Goal: Information Seeking & Learning: Learn about a topic

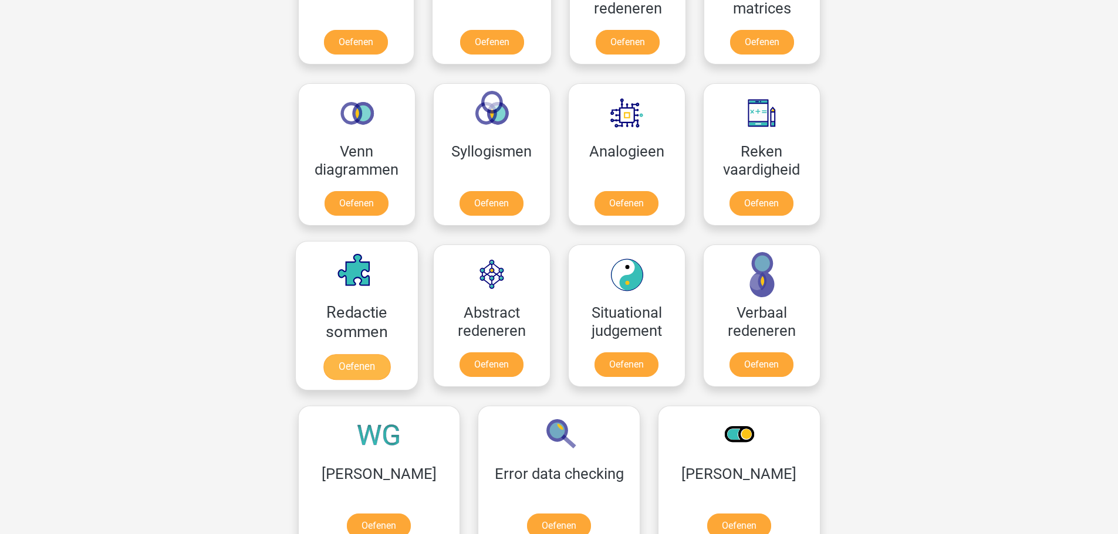
scroll to position [528, 0]
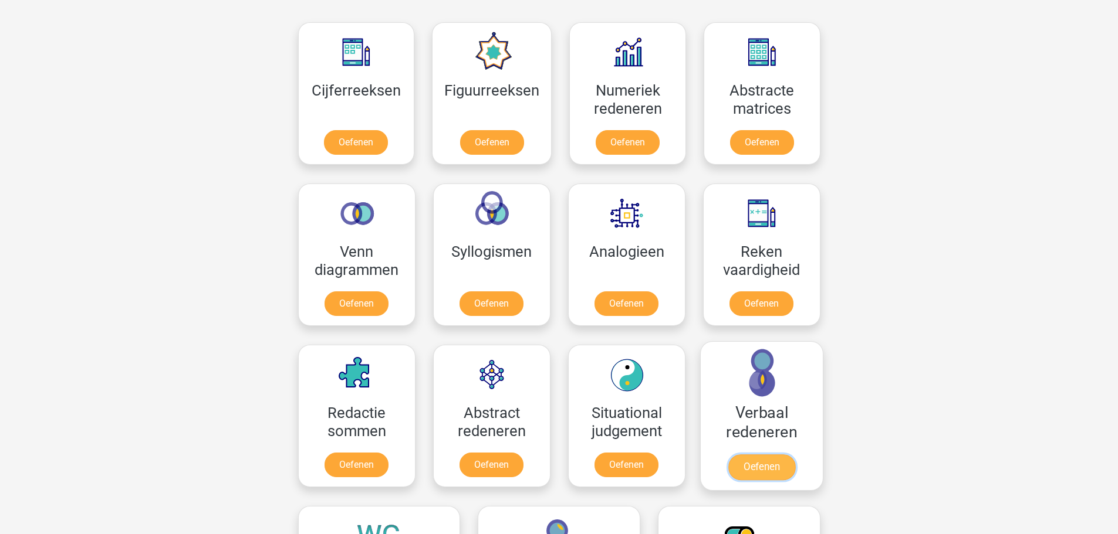
click at [752, 461] on link "Oefenen" at bounding box center [761, 468] width 67 height 26
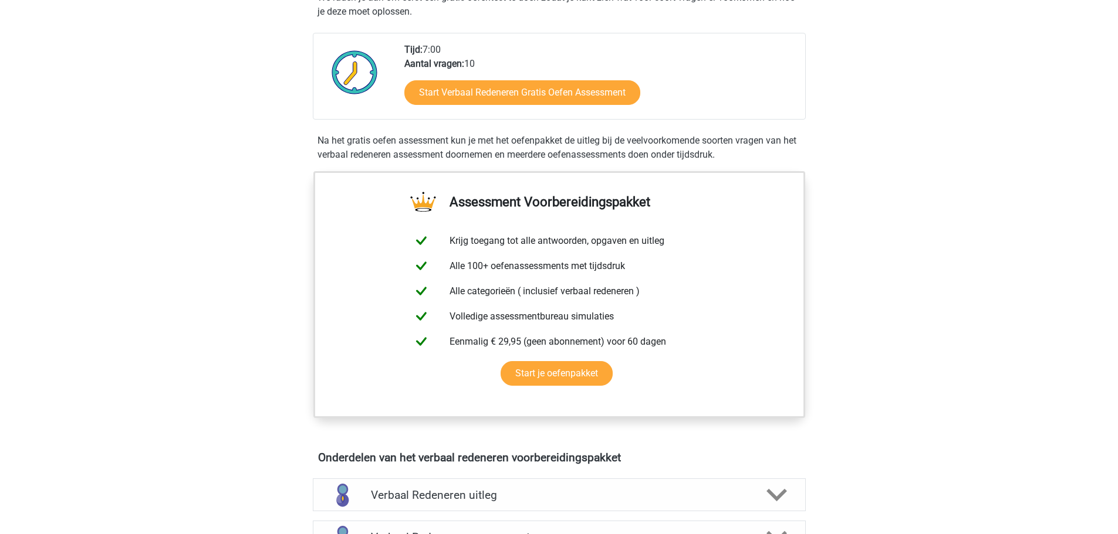
scroll to position [235, 0]
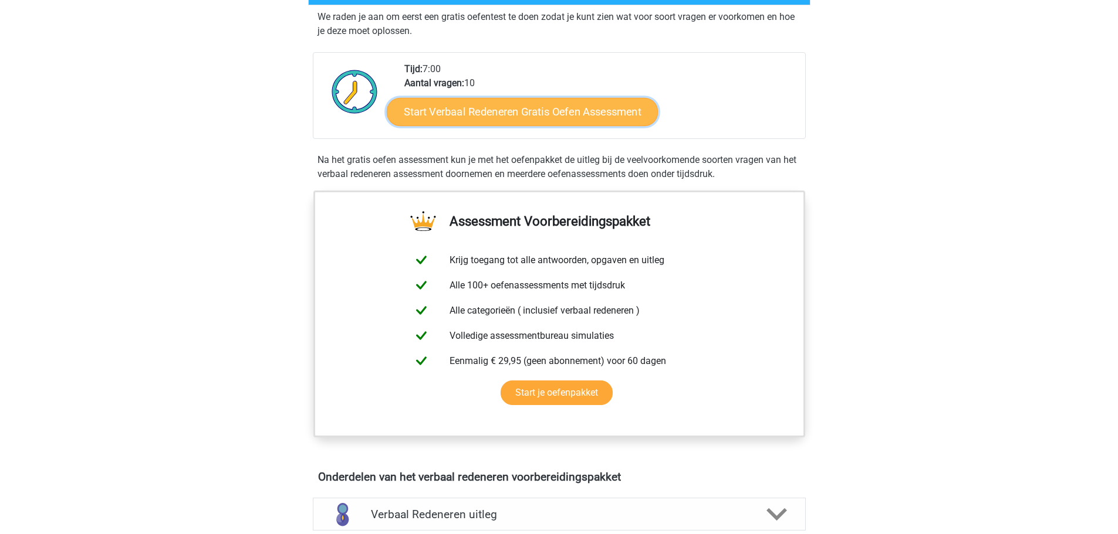
click at [571, 117] on link "Start Verbaal Redeneren Gratis Oefen Assessment" at bounding box center [522, 112] width 271 height 28
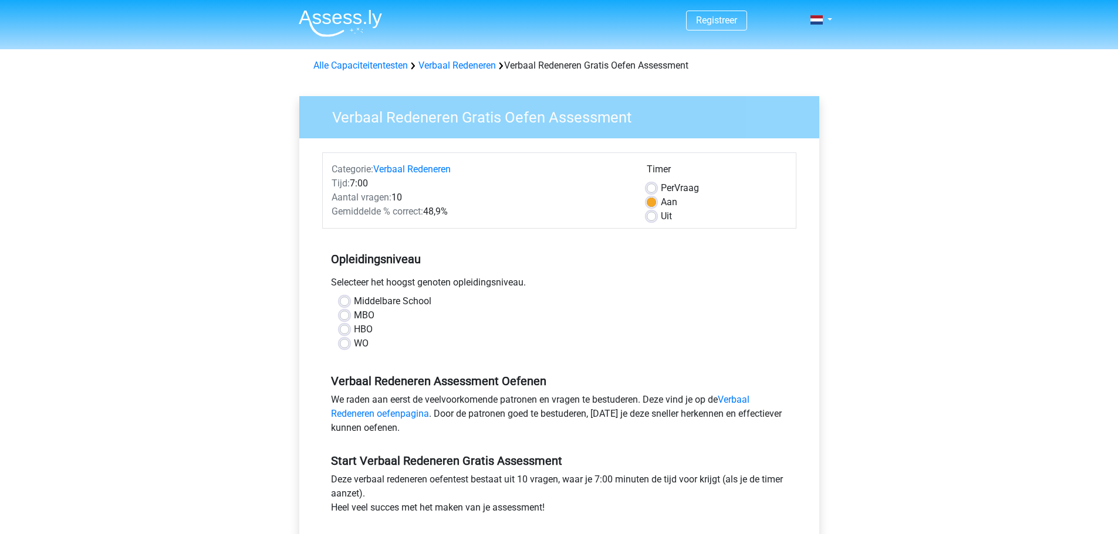
click at [354, 300] on label "Middelbare School" at bounding box center [392, 302] width 77 height 14
click at [341, 300] on input "Middelbare School" at bounding box center [344, 301] width 9 height 12
radio input "true"
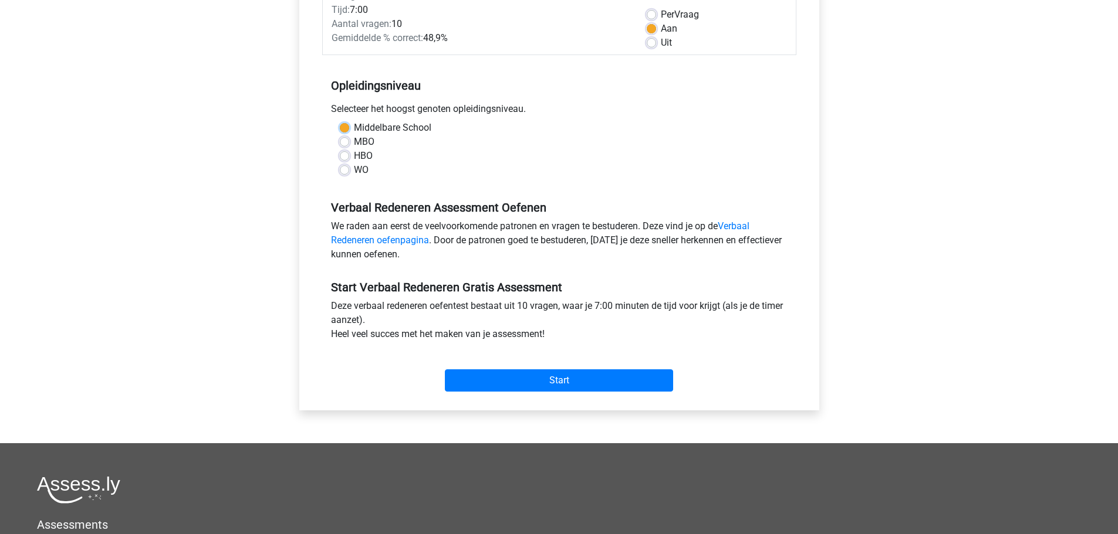
scroll to position [176, 0]
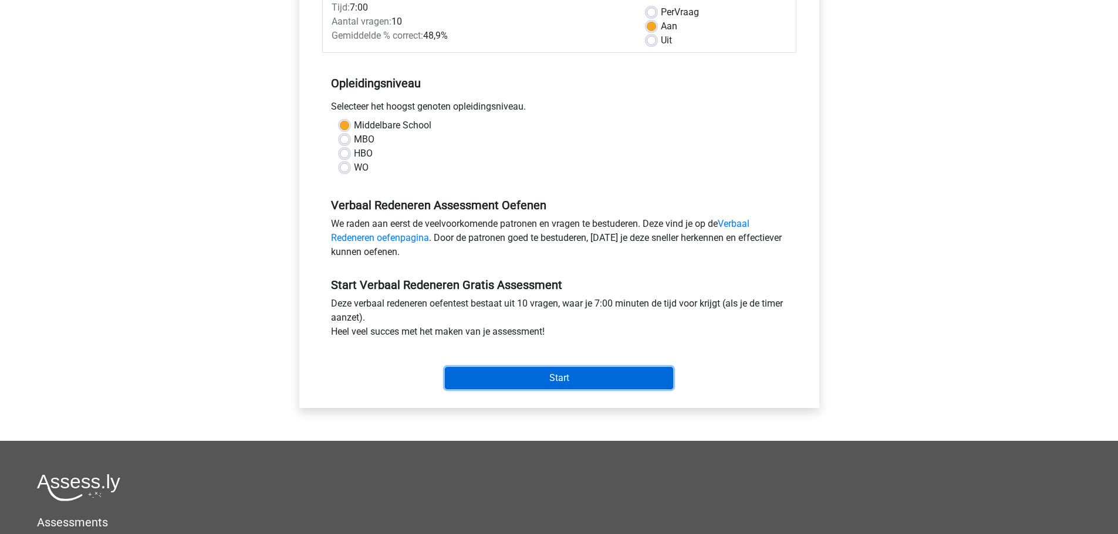
click at [563, 378] on input "Start" at bounding box center [559, 378] width 228 height 22
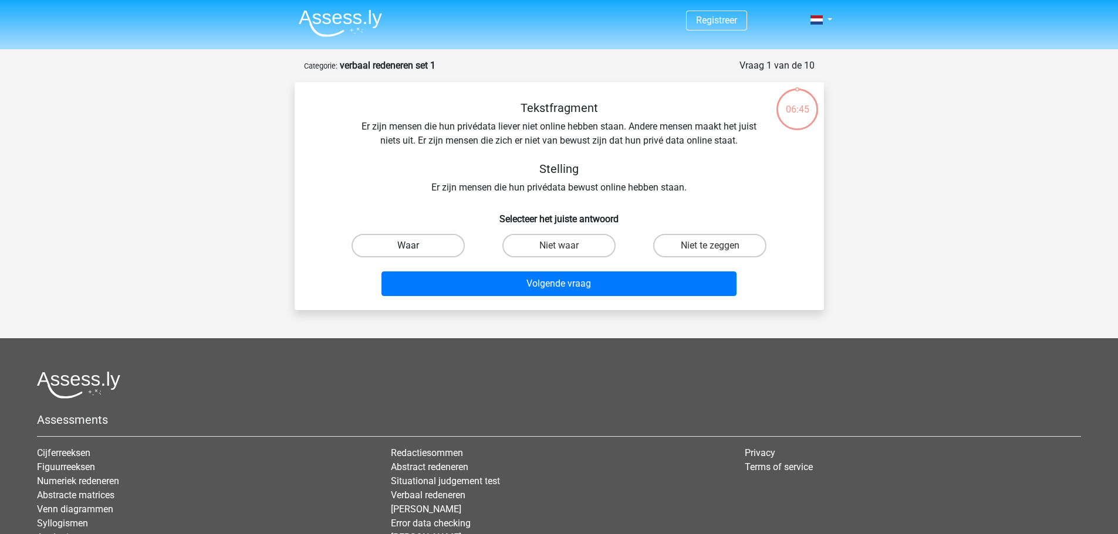
click at [404, 246] on label "Waar" at bounding box center [407, 245] width 113 height 23
click at [408, 246] on input "Waar" at bounding box center [412, 250] width 8 height 8
radio input "true"
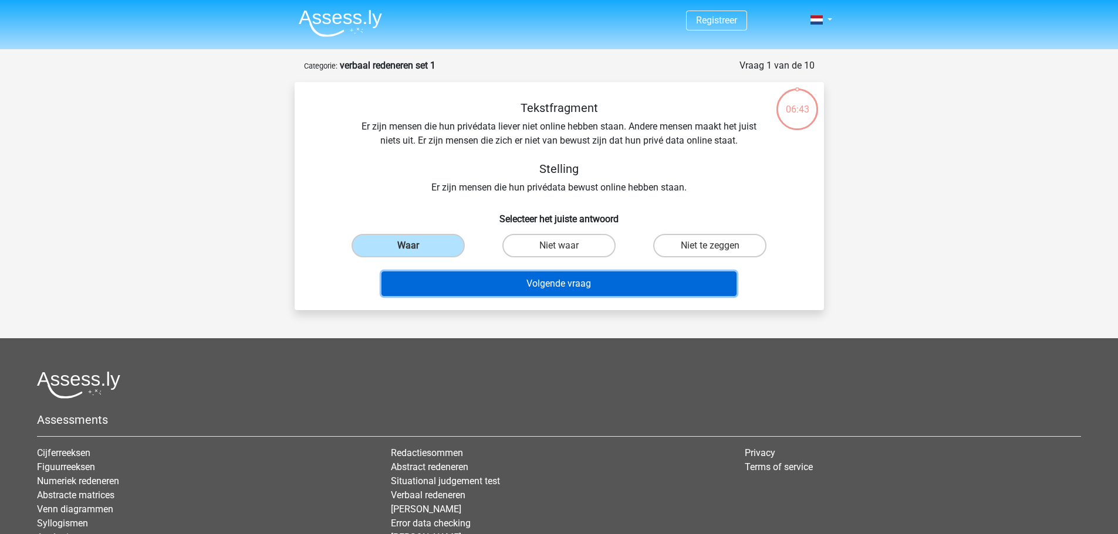
click at [552, 285] on button "Volgende vraag" at bounding box center [558, 284] width 355 height 25
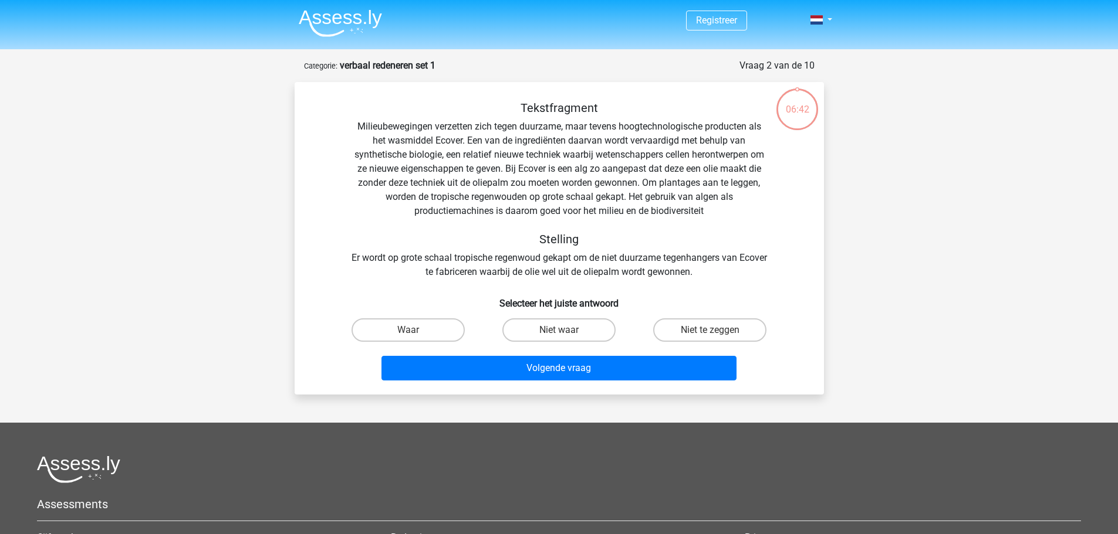
scroll to position [59, 0]
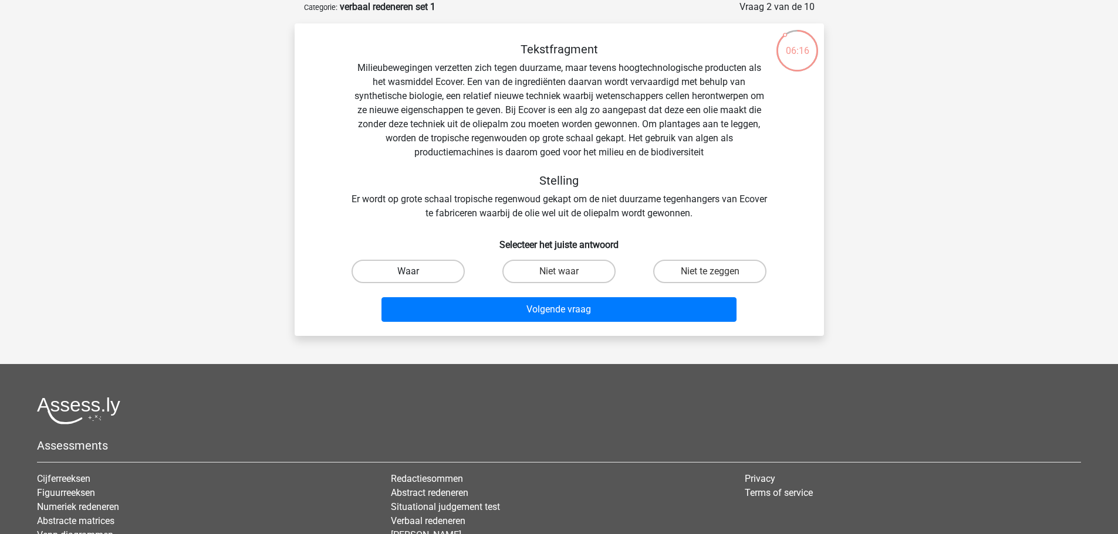
click at [434, 275] on label "Waar" at bounding box center [407, 271] width 113 height 23
click at [415, 275] on input "Waar" at bounding box center [412, 276] width 8 height 8
radio input "true"
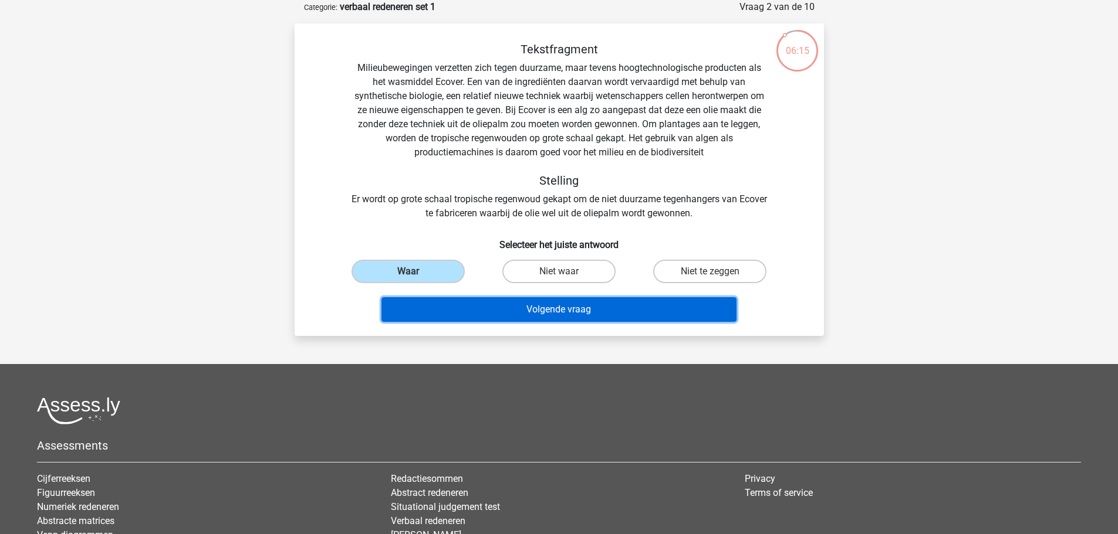
click at [573, 306] on button "Volgende vraag" at bounding box center [558, 309] width 355 height 25
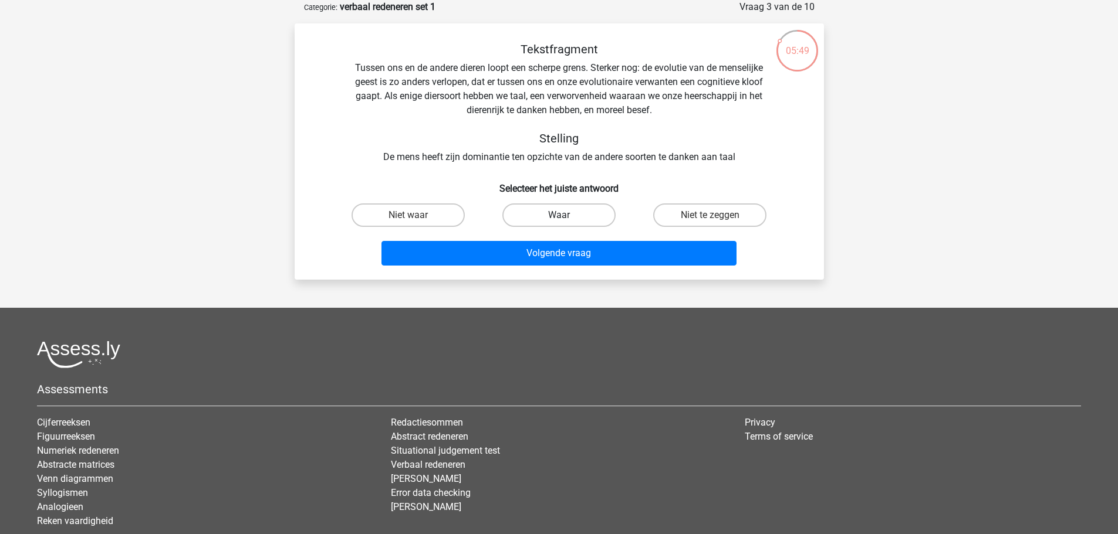
click at [591, 216] on label "Waar" at bounding box center [558, 215] width 113 height 23
click at [566, 216] on input "Waar" at bounding box center [563, 219] width 8 height 8
radio input "true"
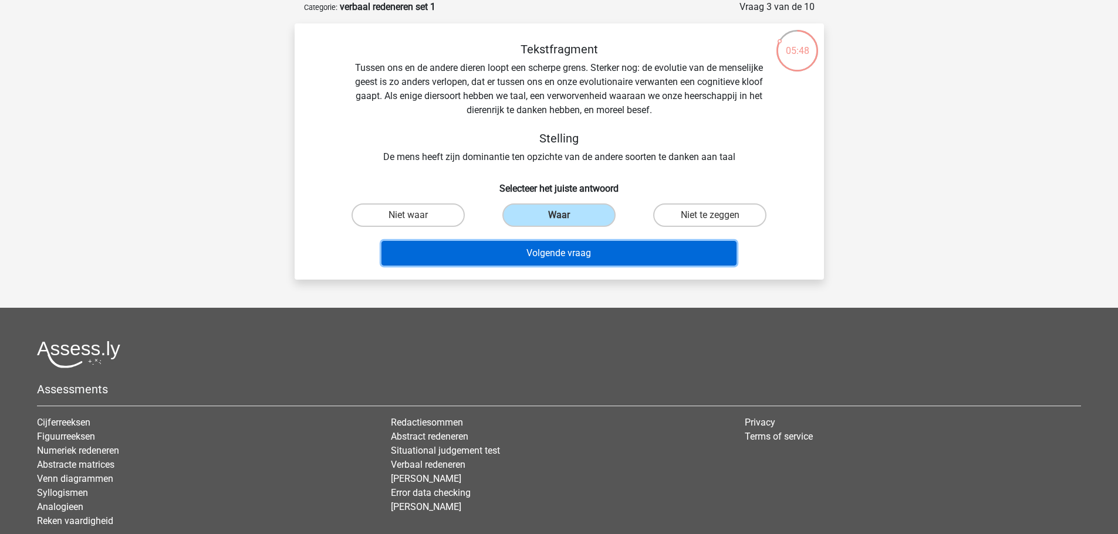
click at [611, 261] on button "Volgende vraag" at bounding box center [558, 253] width 355 height 25
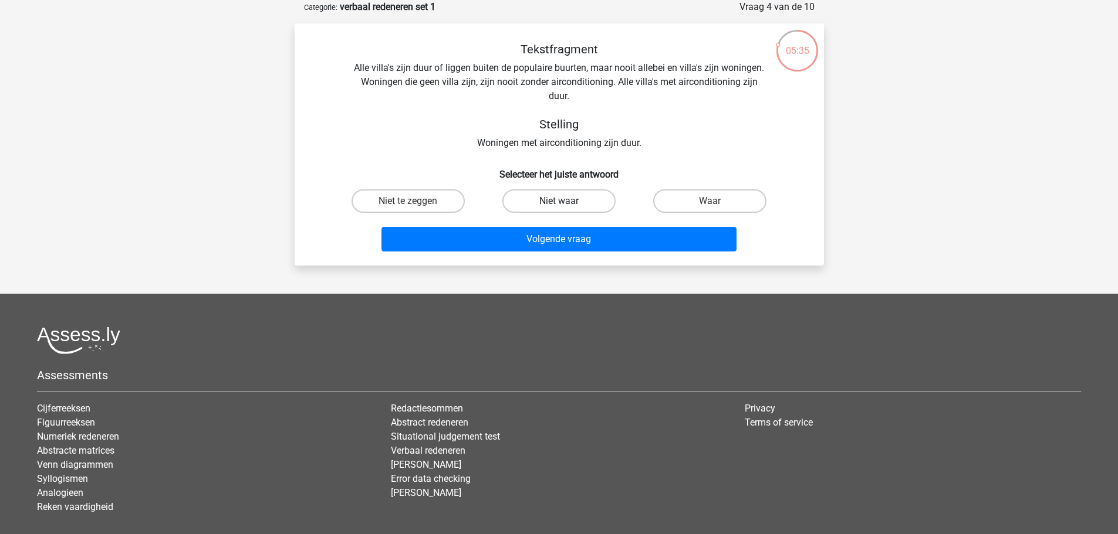
click at [539, 198] on label "Niet waar" at bounding box center [558, 201] width 113 height 23
click at [559, 201] on input "Niet waar" at bounding box center [563, 205] width 8 height 8
radio input "true"
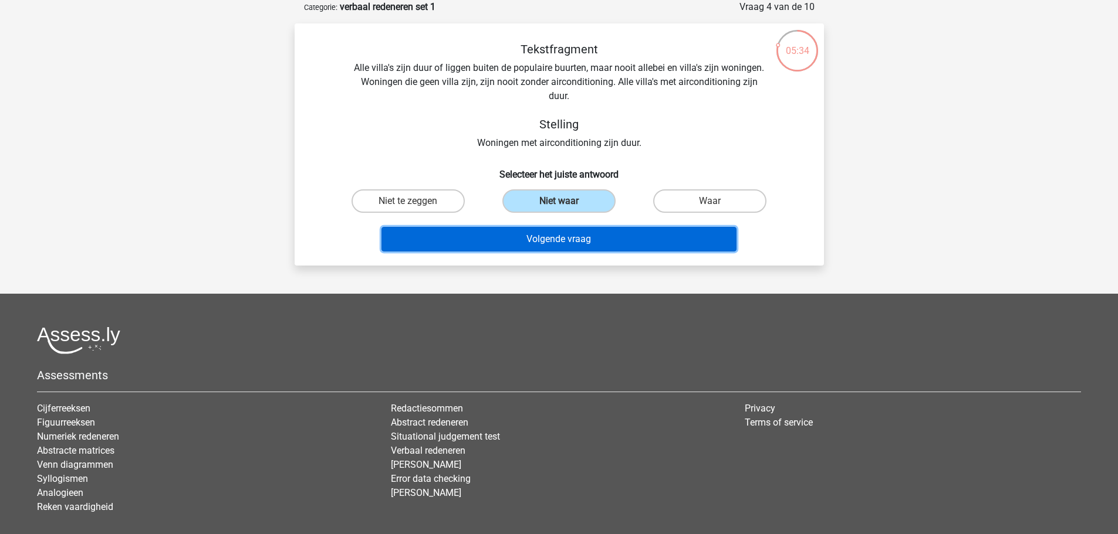
click at [576, 235] on button "Volgende vraag" at bounding box center [558, 239] width 355 height 25
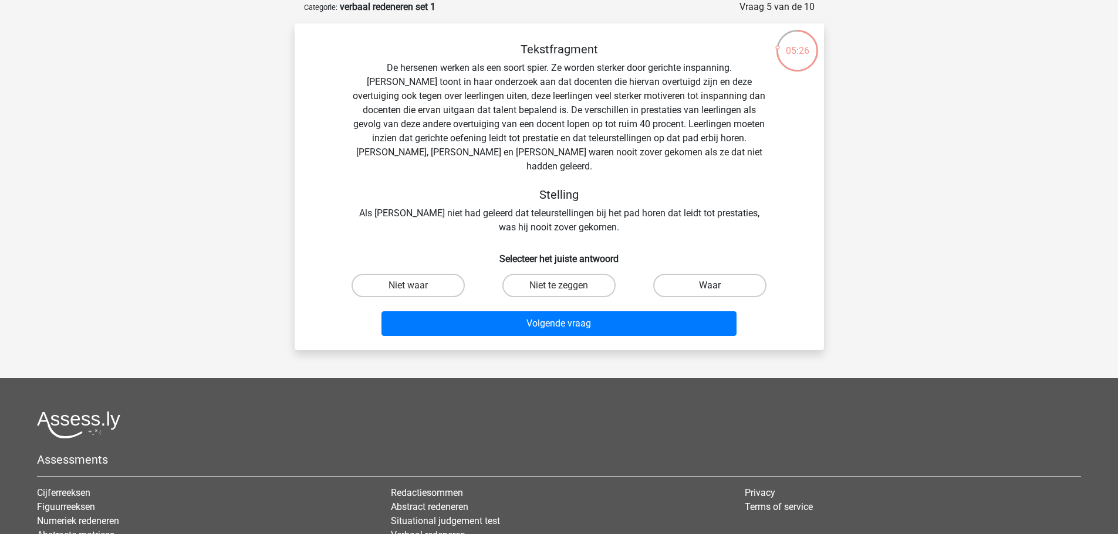
click at [712, 274] on label "Waar" at bounding box center [709, 285] width 113 height 23
click at [712, 286] on input "Waar" at bounding box center [714, 290] width 8 height 8
radio input "true"
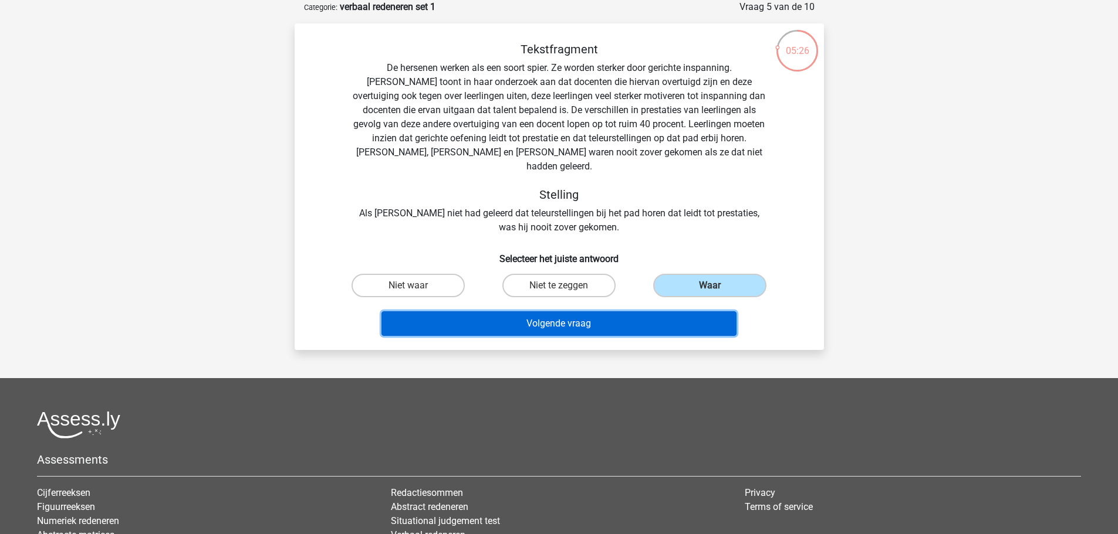
click at [649, 313] on button "Volgende vraag" at bounding box center [558, 324] width 355 height 25
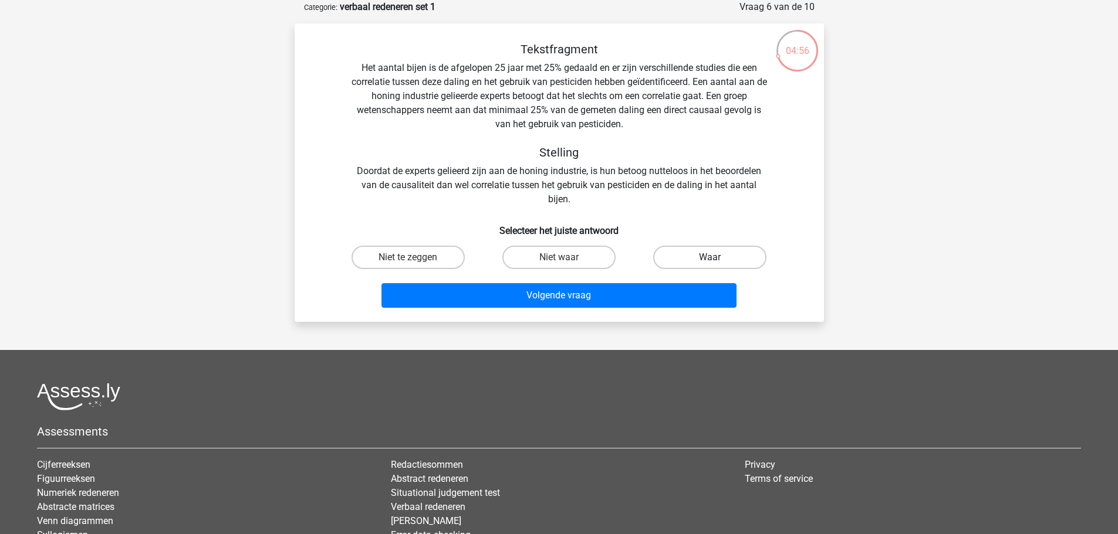
click at [723, 253] on label "Waar" at bounding box center [709, 257] width 113 height 23
click at [718, 258] on input "Waar" at bounding box center [714, 262] width 8 height 8
radio input "true"
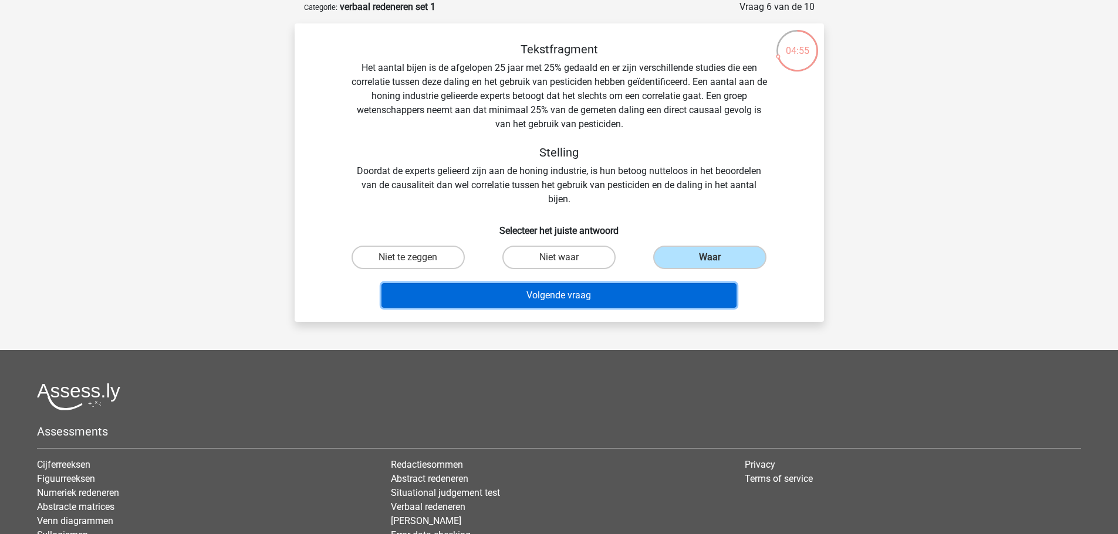
click at [685, 291] on button "Volgende vraag" at bounding box center [558, 295] width 355 height 25
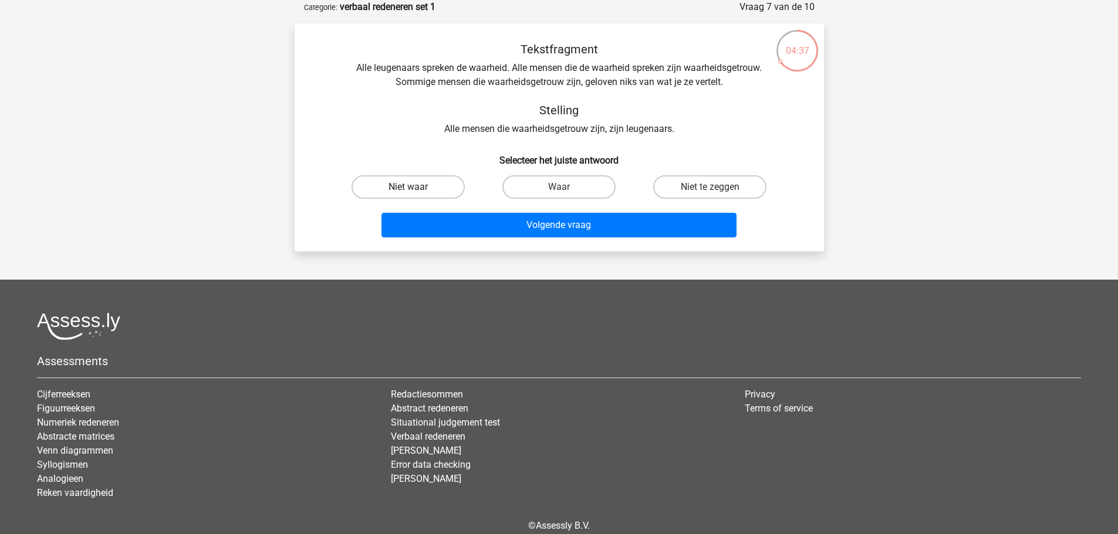
click at [401, 192] on label "Niet waar" at bounding box center [407, 186] width 113 height 23
click at [408, 192] on input "Niet waar" at bounding box center [412, 191] width 8 height 8
radio input "true"
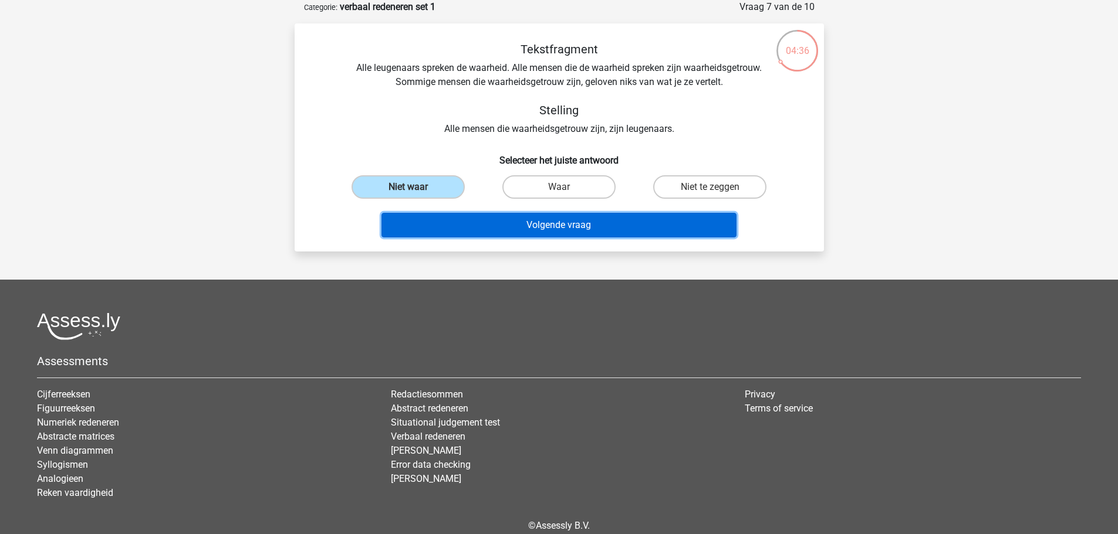
click at [548, 221] on button "Volgende vraag" at bounding box center [558, 225] width 355 height 25
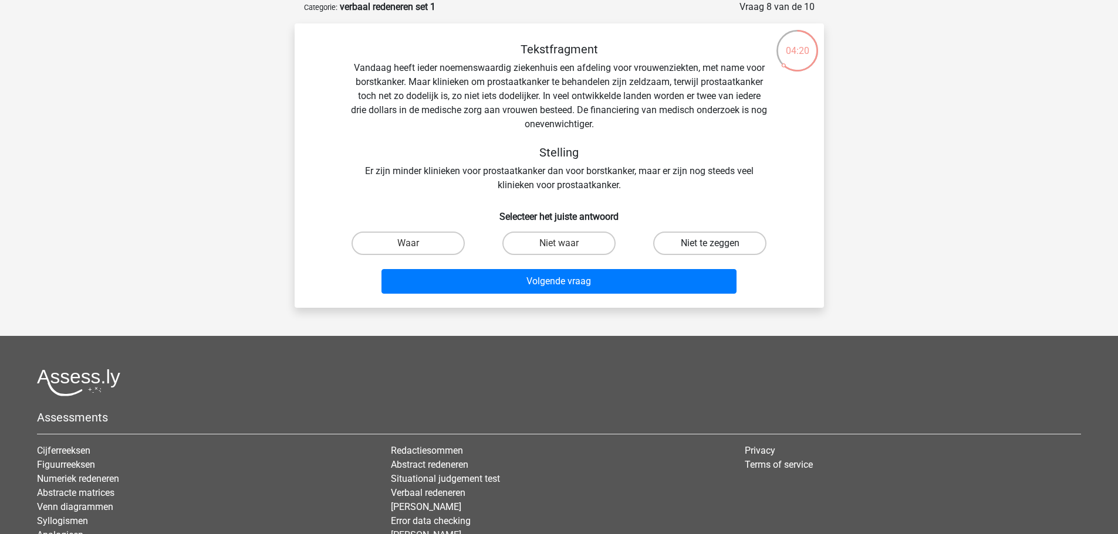
click at [742, 241] on label "Niet te zeggen" at bounding box center [709, 243] width 113 height 23
click at [718, 243] on input "Niet te zeggen" at bounding box center [714, 247] width 8 height 8
radio input "true"
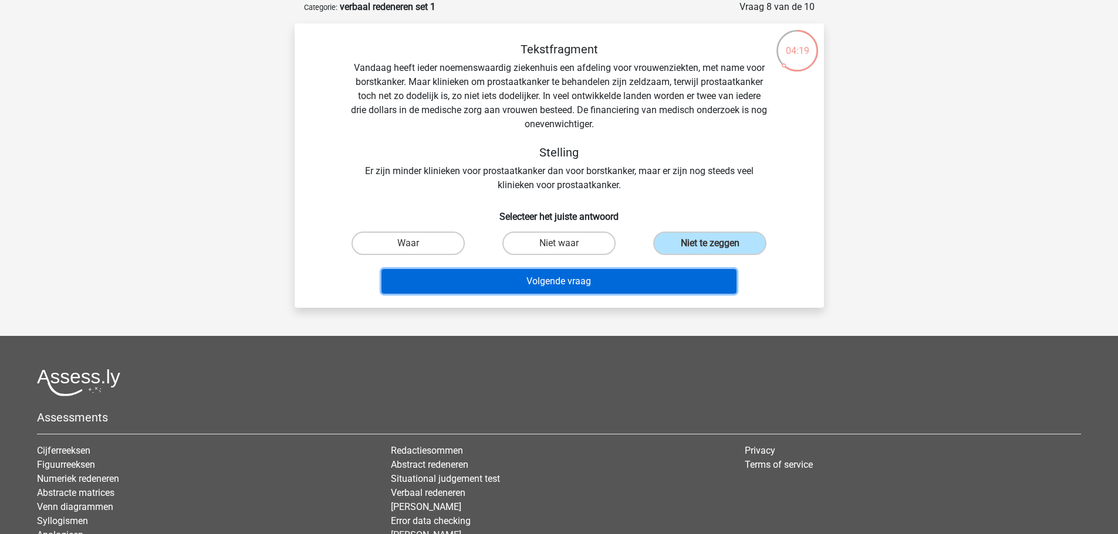
click at [685, 281] on button "Volgende vraag" at bounding box center [558, 281] width 355 height 25
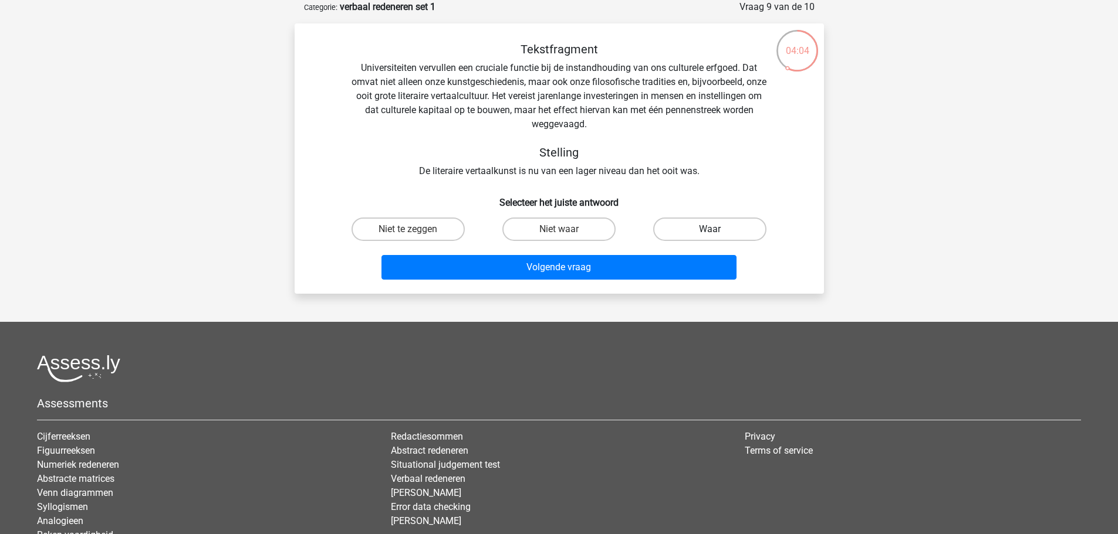
click at [710, 228] on label "Waar" at bounding box center [709, 229] width 113 height 23
click at [710, 229] on input "Waar" at bounding box center [714, 233] width 8 height 8
radio input "true"
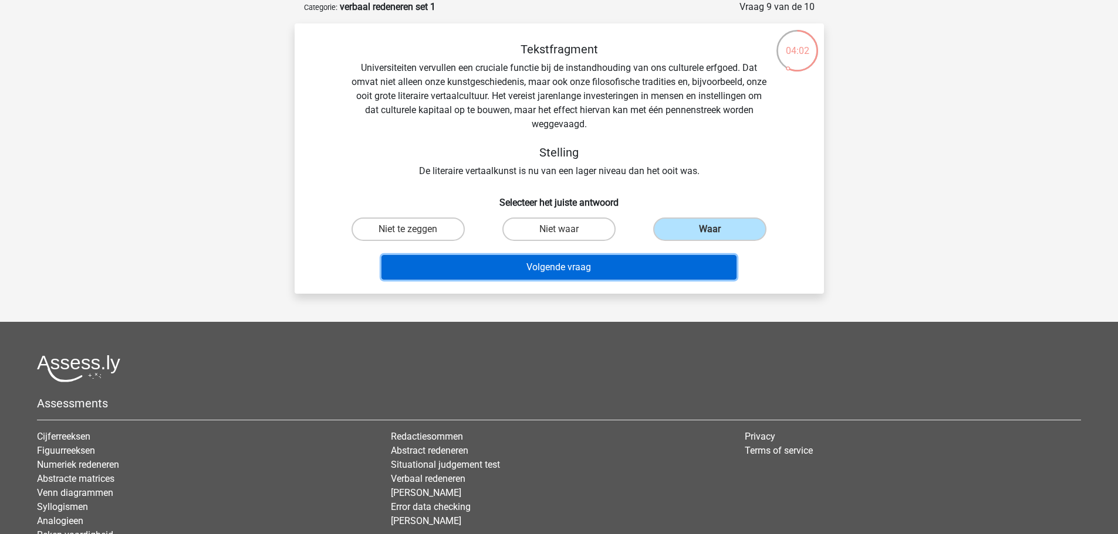
click at [665, 276] on button "Volgende vraag" at bounding box center [558, 267] width 355 height 25
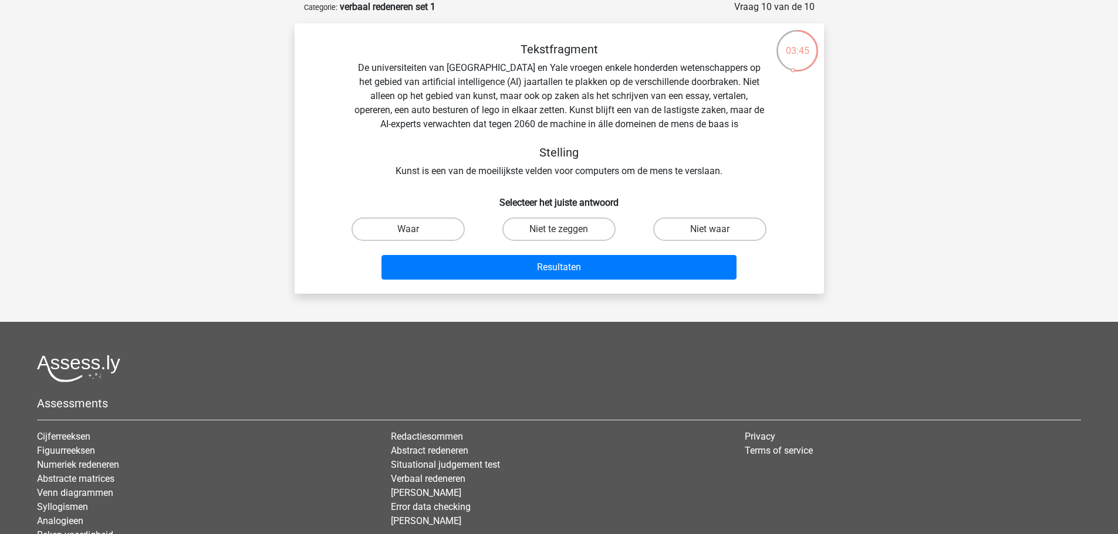
click at [713, 229] on input "Niet waar" at bounding box center [714, 233] width 8 height 8
radio input "true"
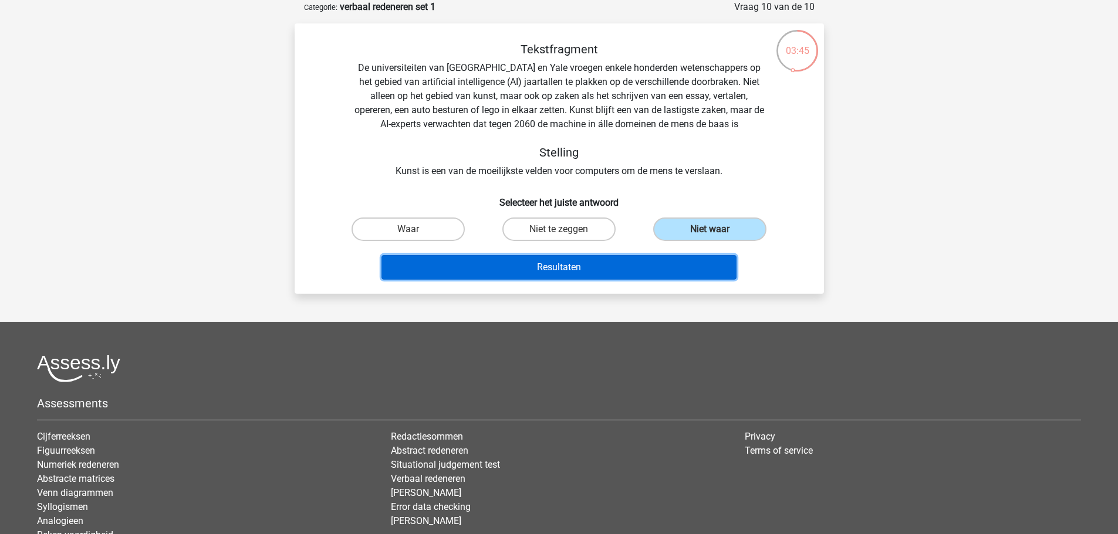
click at [682, 272] on button "Resultaten" at bounding box center [558, 267] width 355 height 25
